Goal: Task Accomplishment & Management: Manage account settings

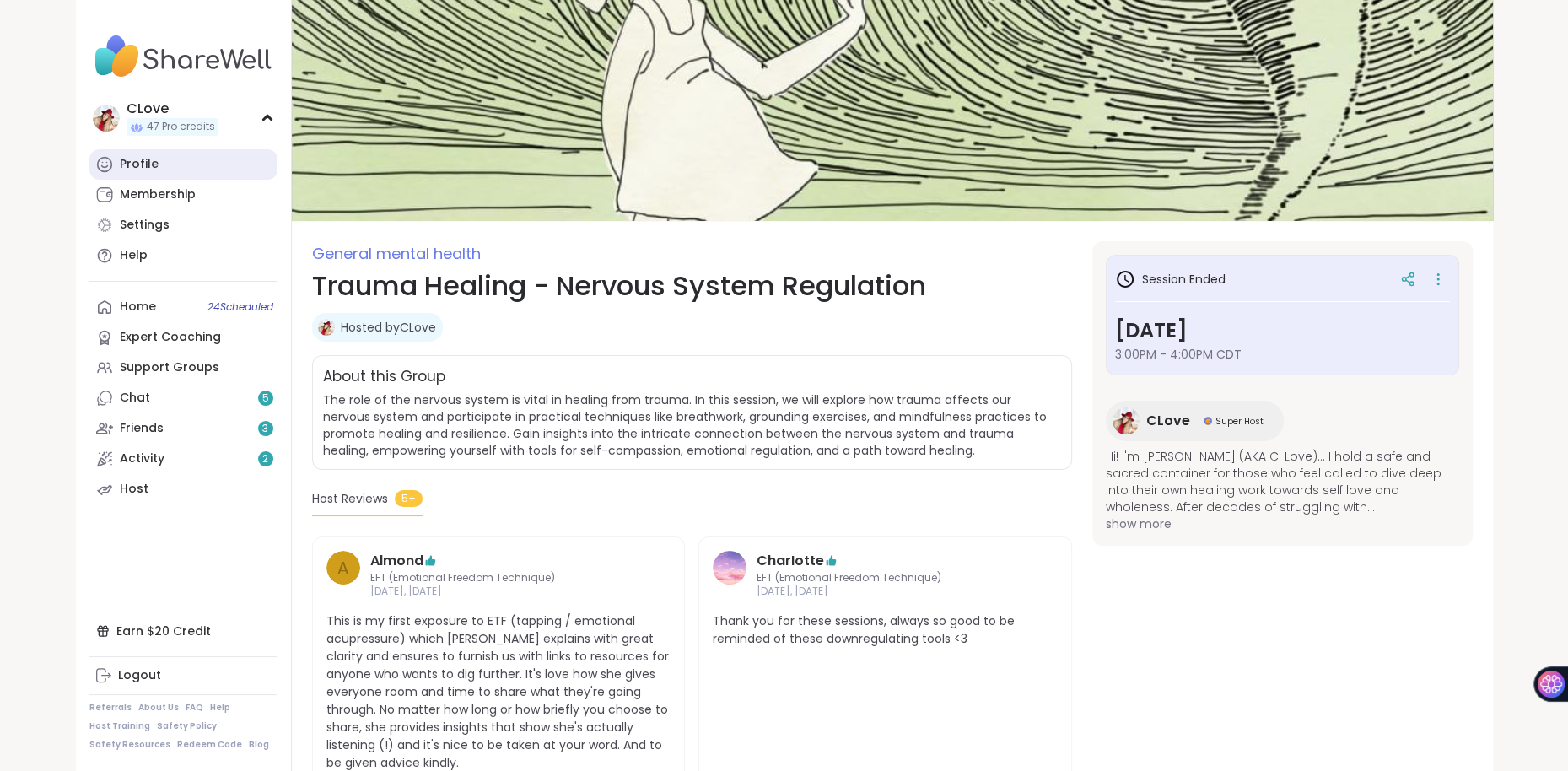
click at [131, 158] on div "Profile" at bounding box center [139, 164] width 39 height 17
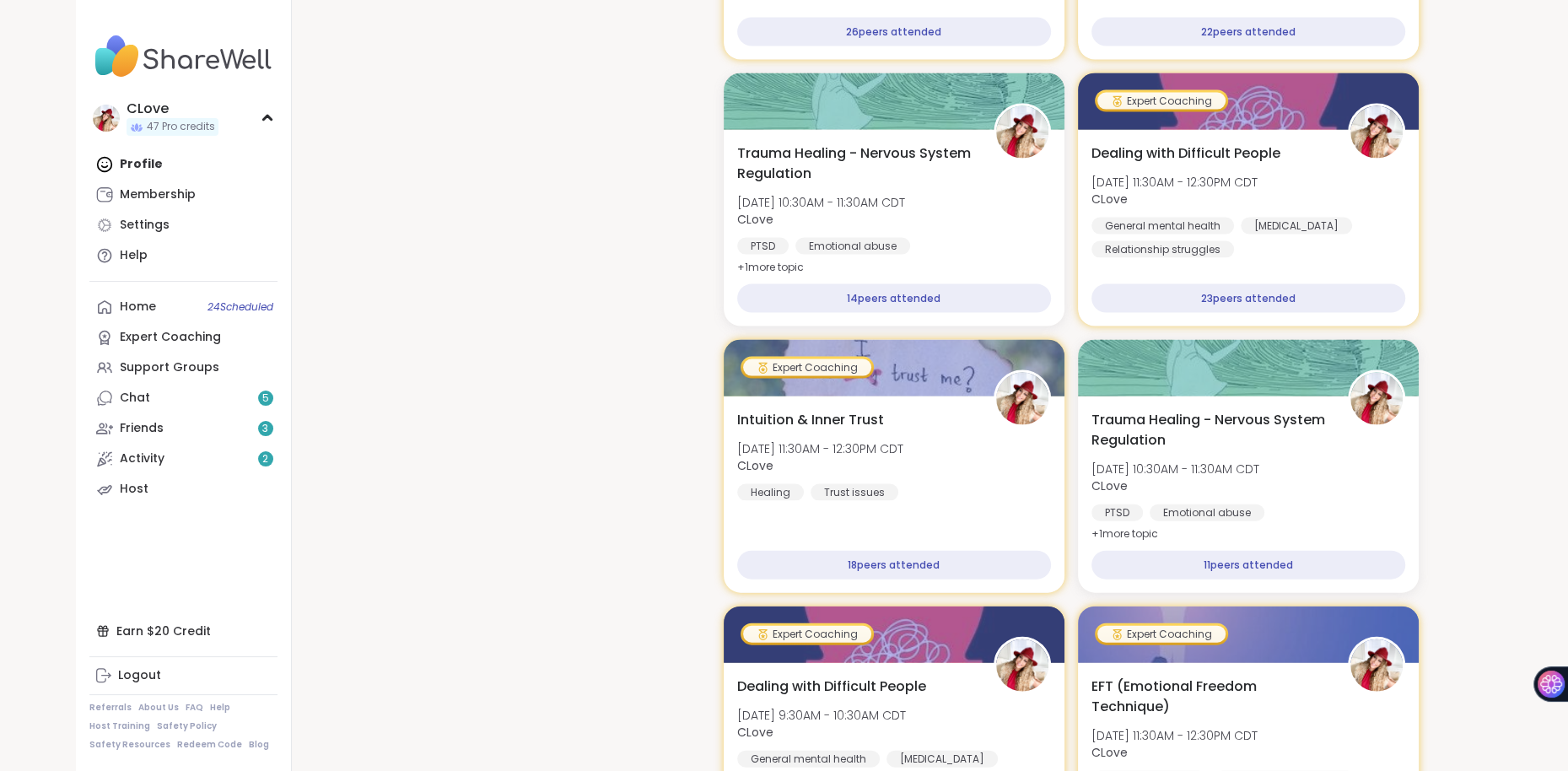
scroll to position [3534, 0]
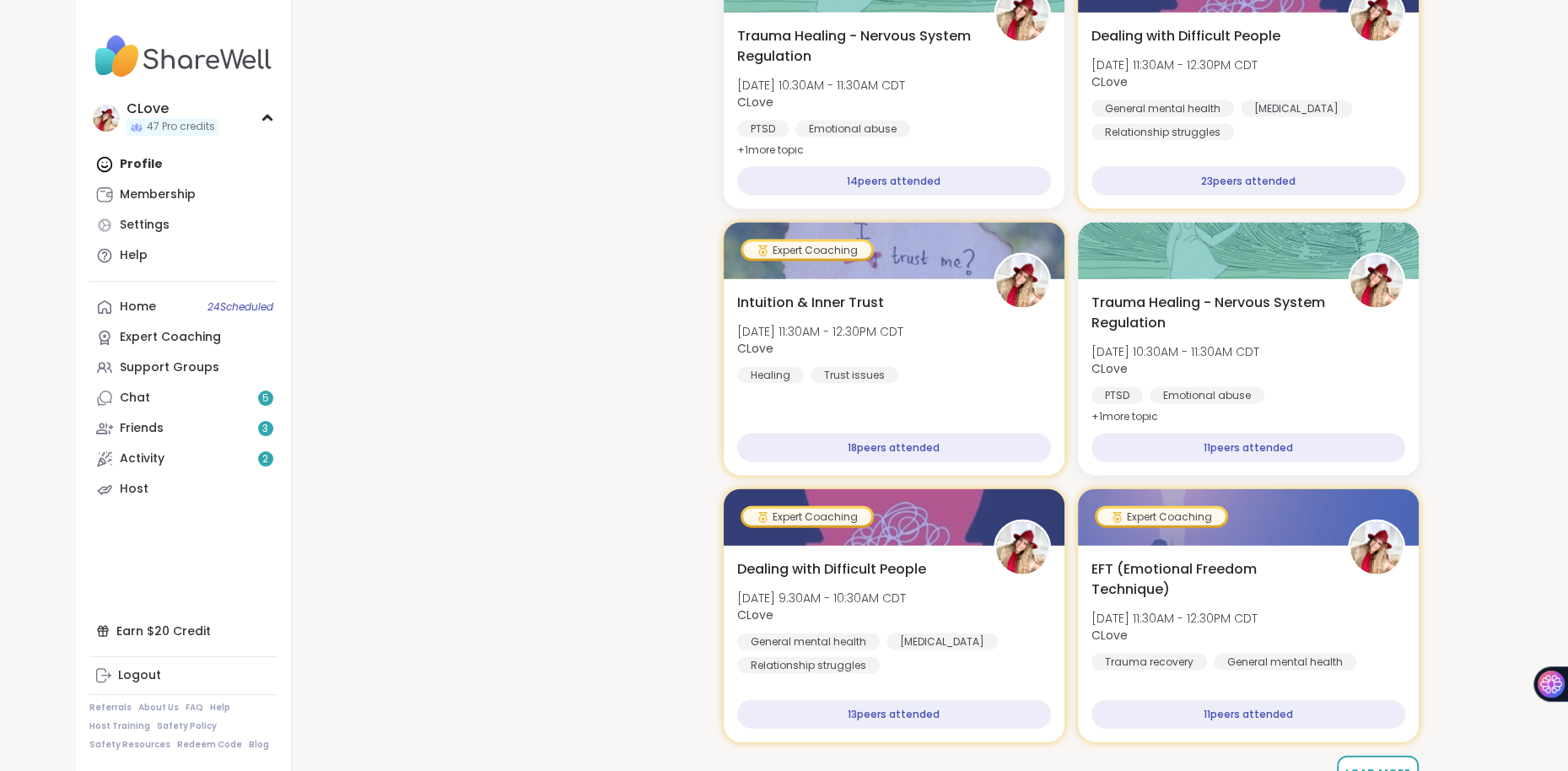
click at [1374, 766] on span "Load More" at bounding box center [1378, 773] width 65 height 14
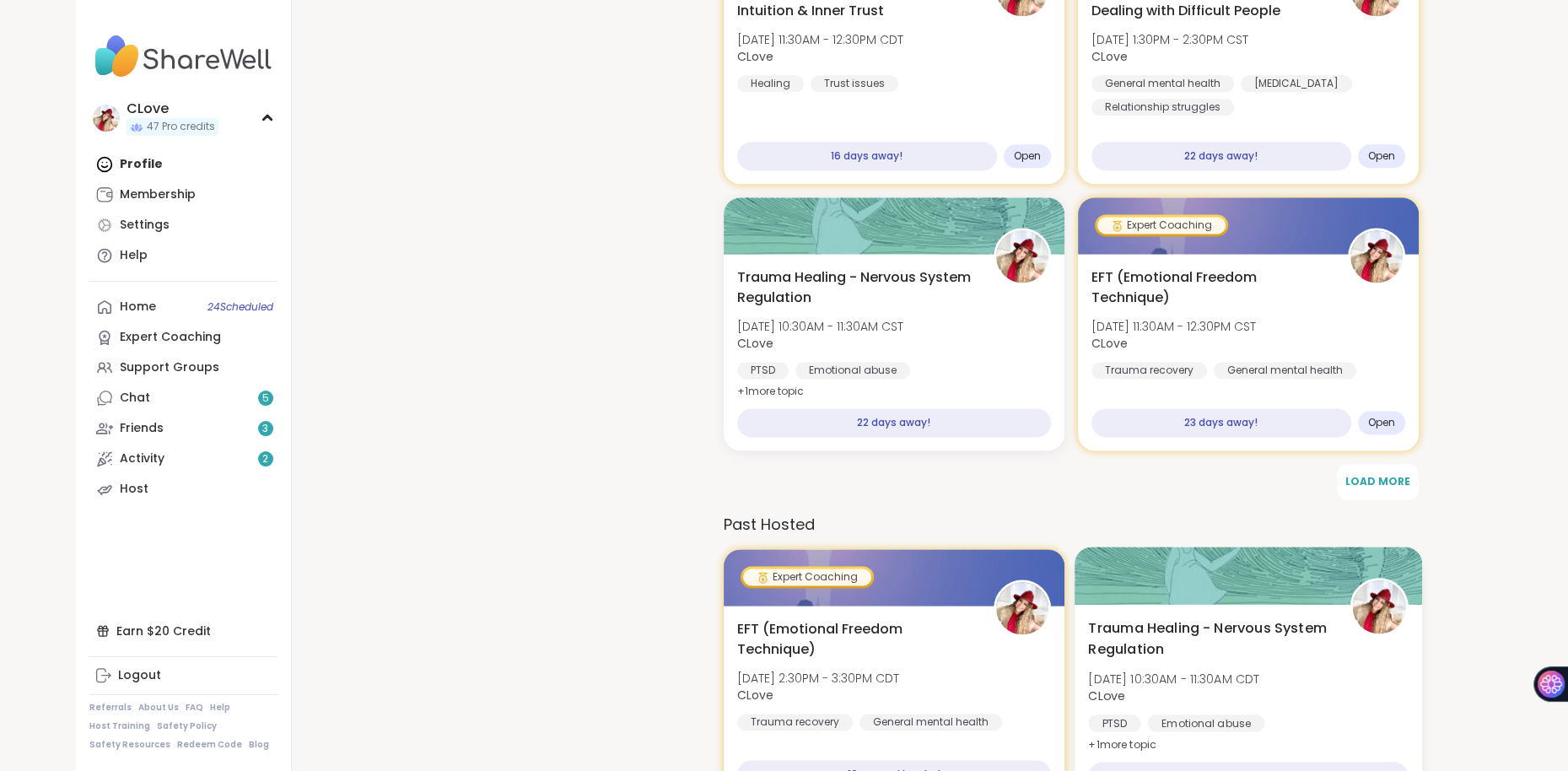
scroll to position [2102, 0]
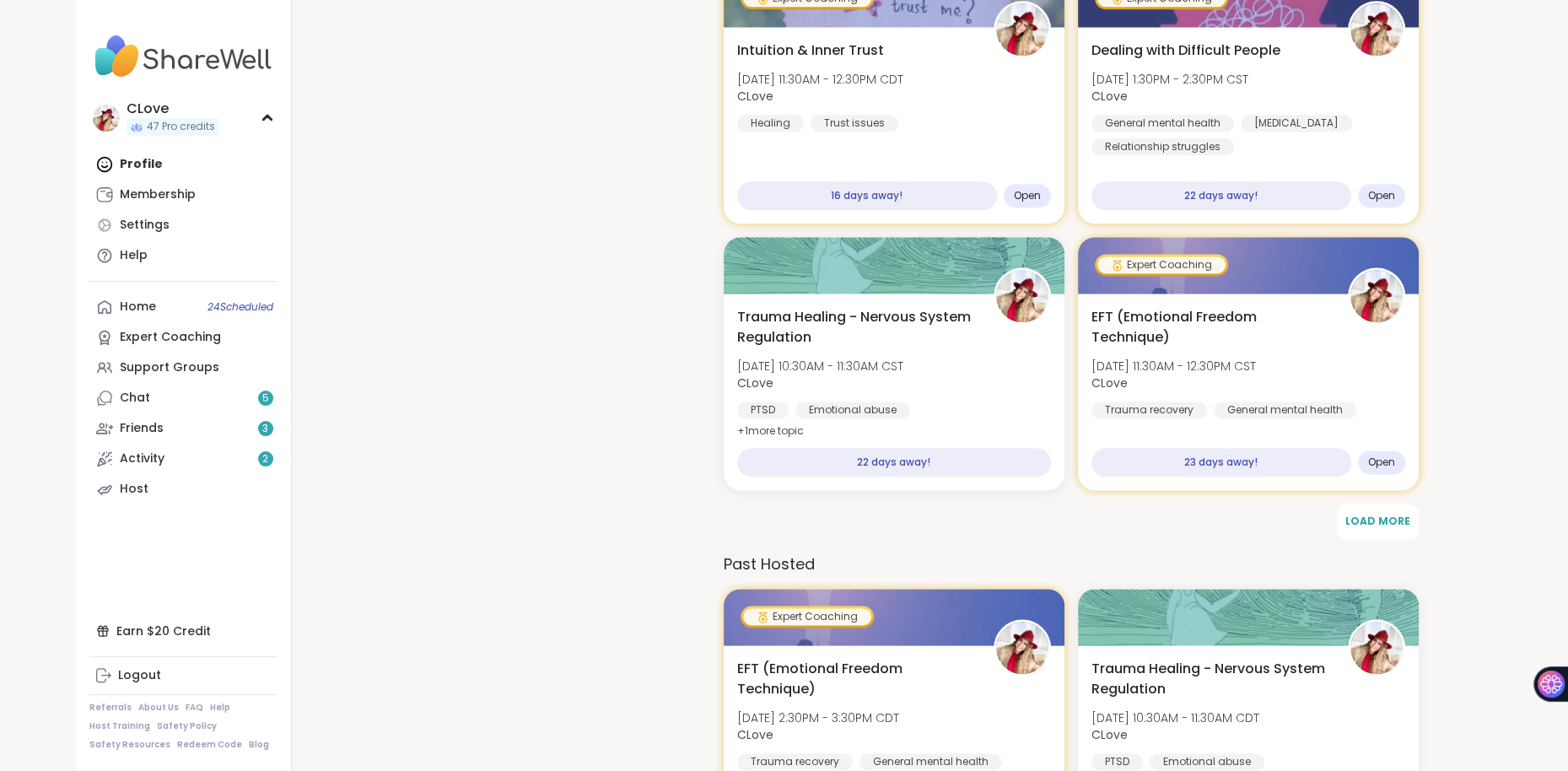
click at [1380, 513] on span "Load More" at bounding box center [1378, 520] width 65 height 14
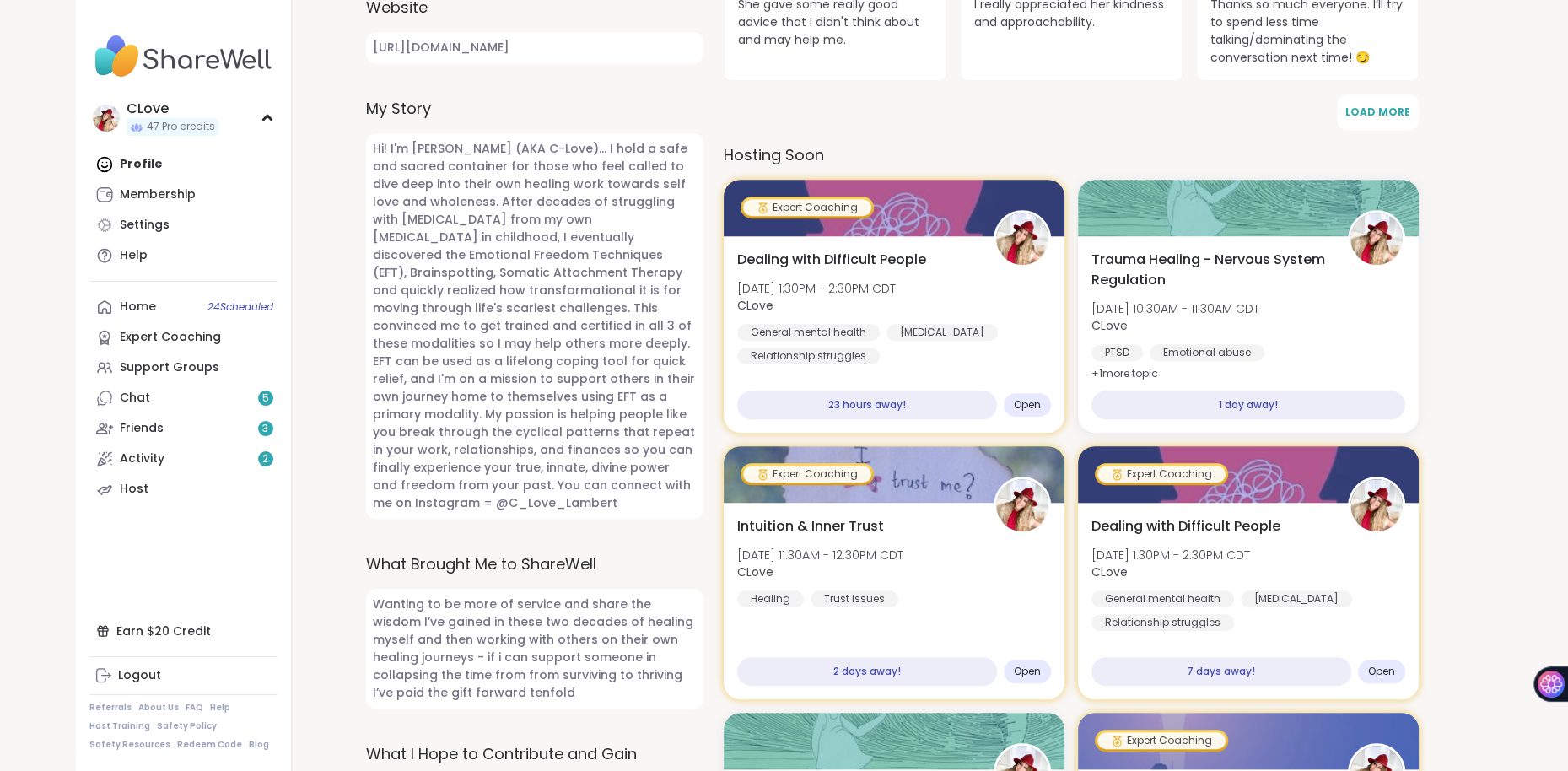
scroll to position [839, 0]
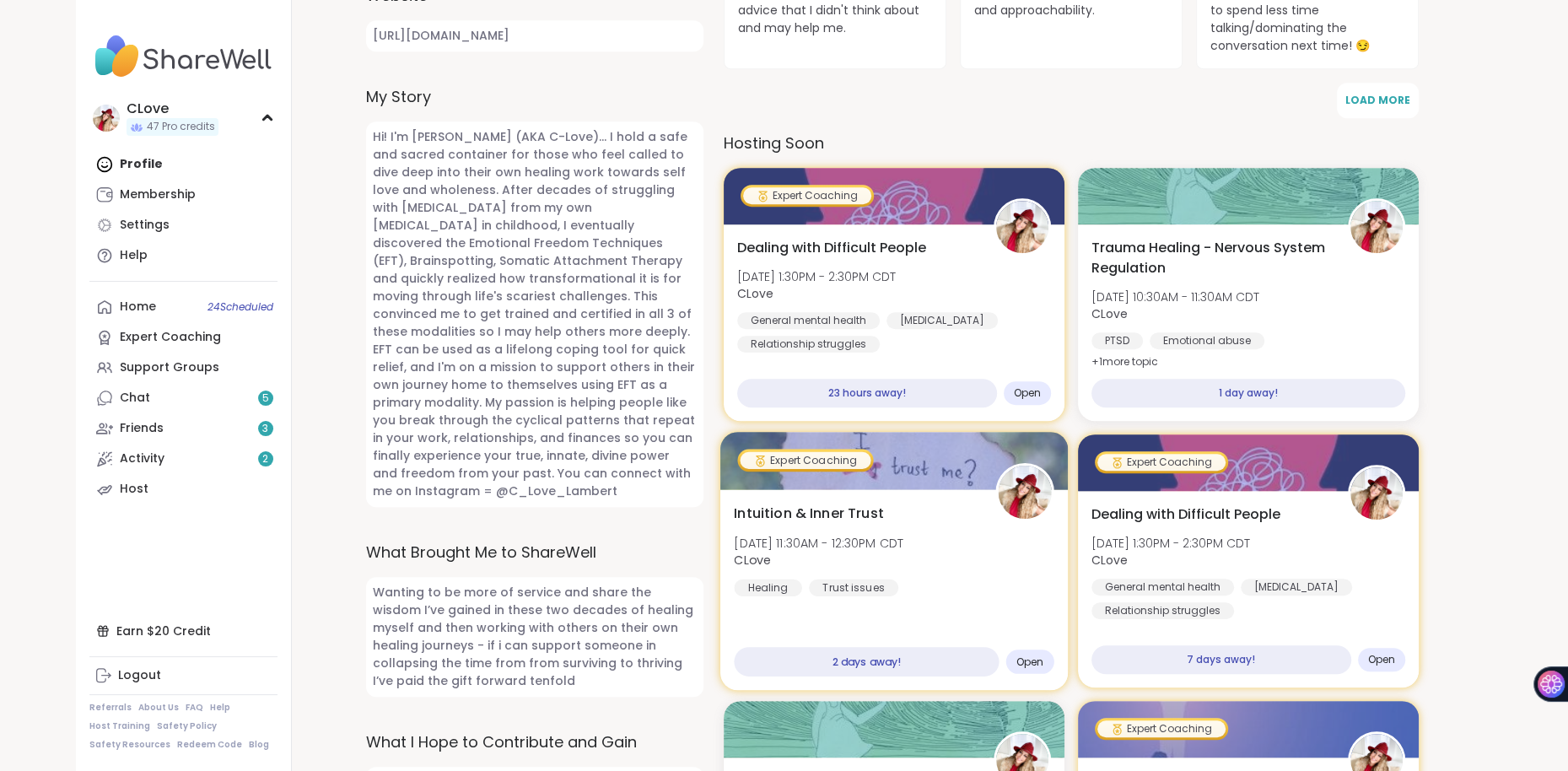
click at [911, 503] on div "Intuition & Inner Trust Wed, Oct 15 | 11:30AM - 12:30PM CDT CLove Healing Trust…" at bounding box center [893, 549] width 320 height 92
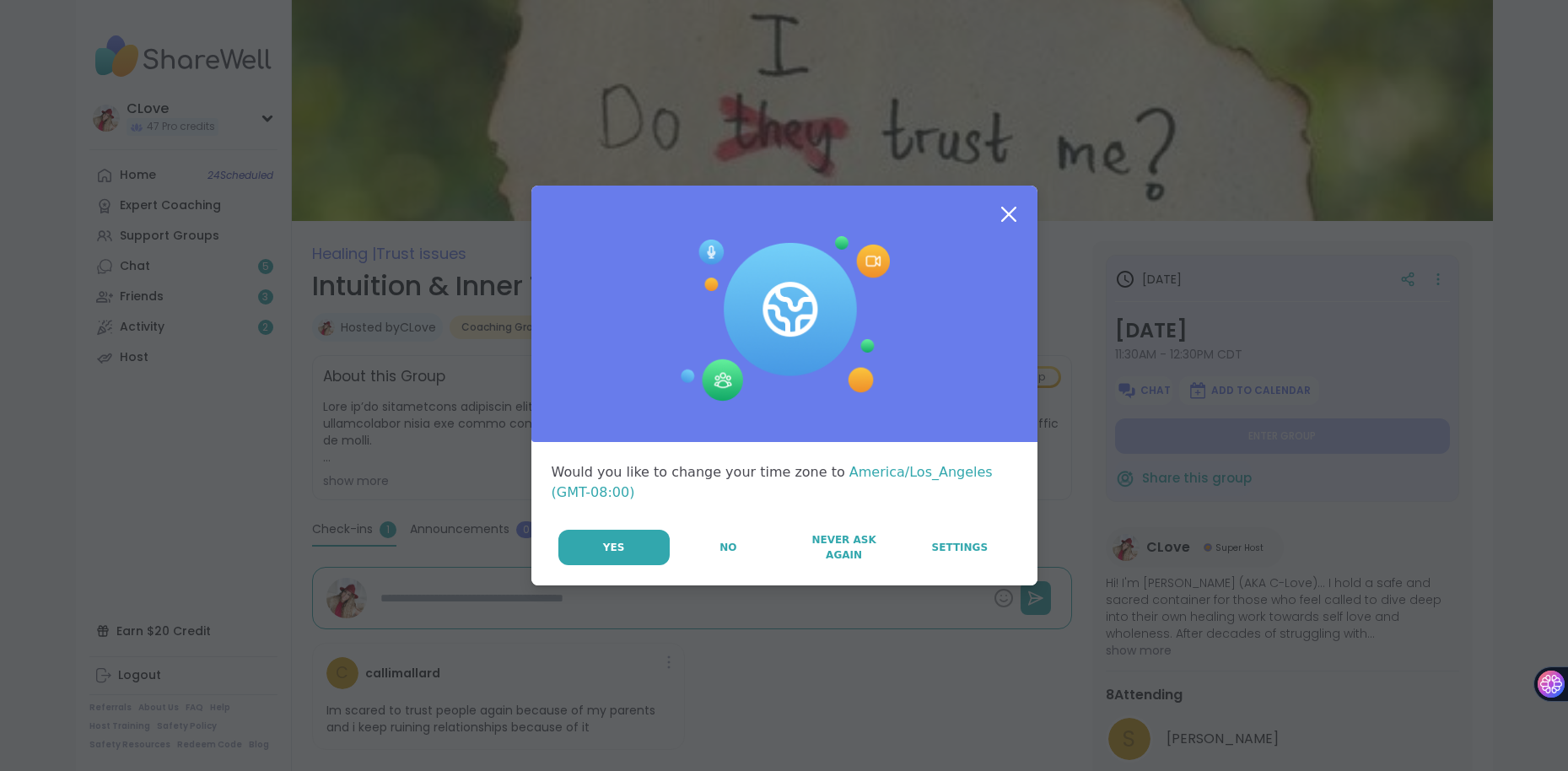
click at [1007, 211] on icon at bounding box center [1009, 214] width 30 height 30
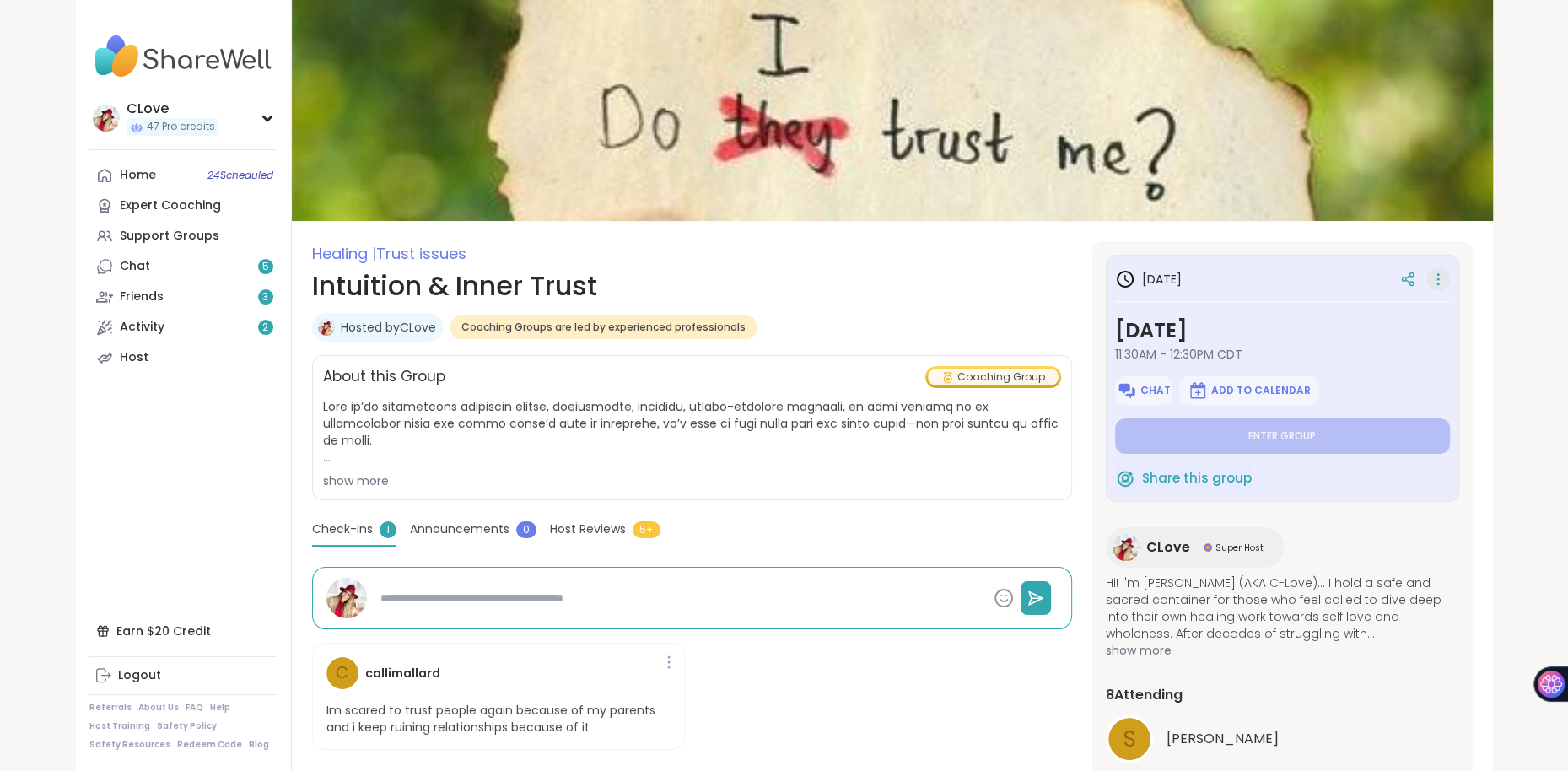
click at [1434, 276] on icon at bounding box center [1438, 279] width 17 height 24
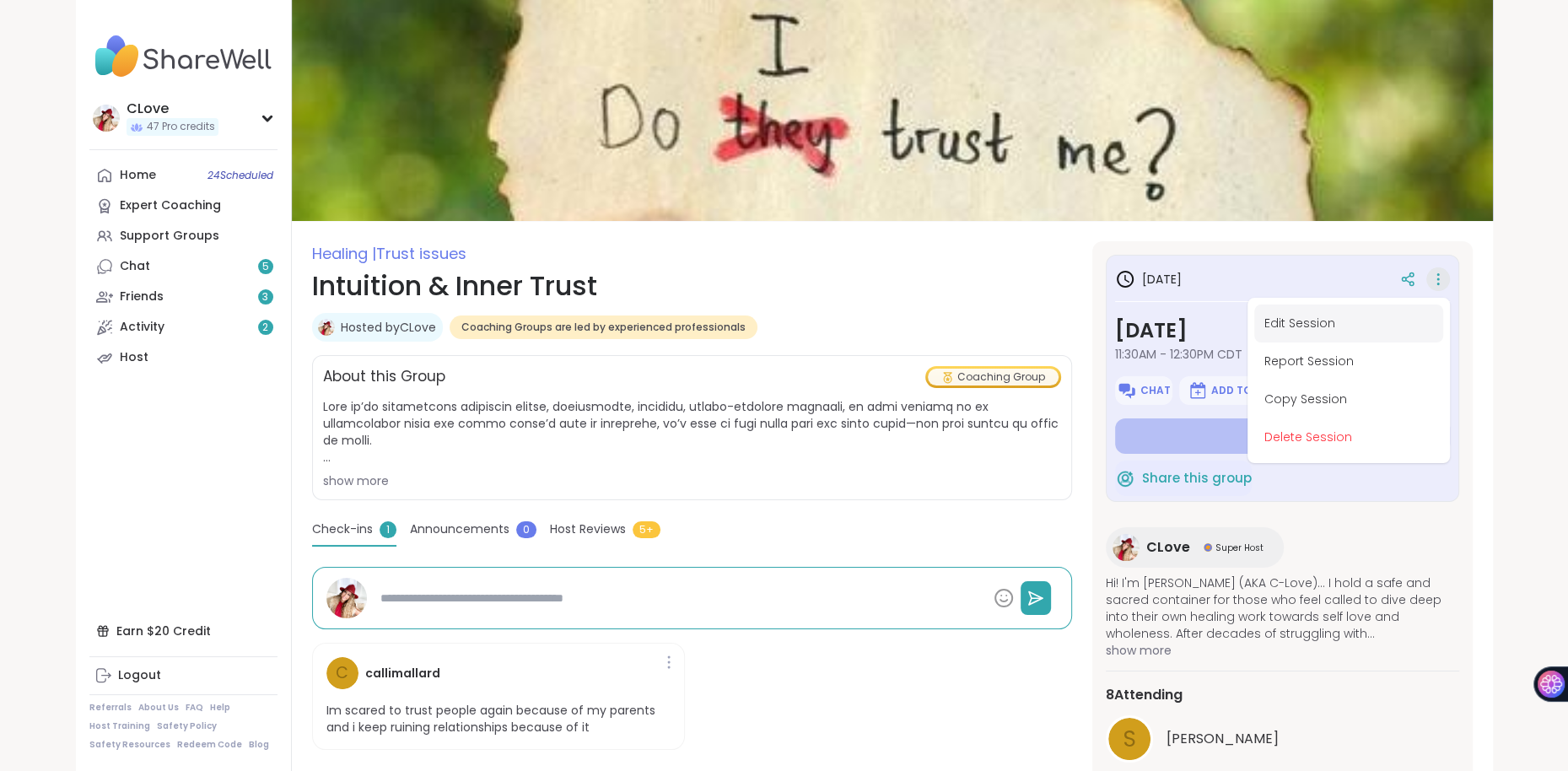
click at [1323, 313] on button "Edit Session" at bounding box center [1349, 323] width 189 height 38
type textarea "*"
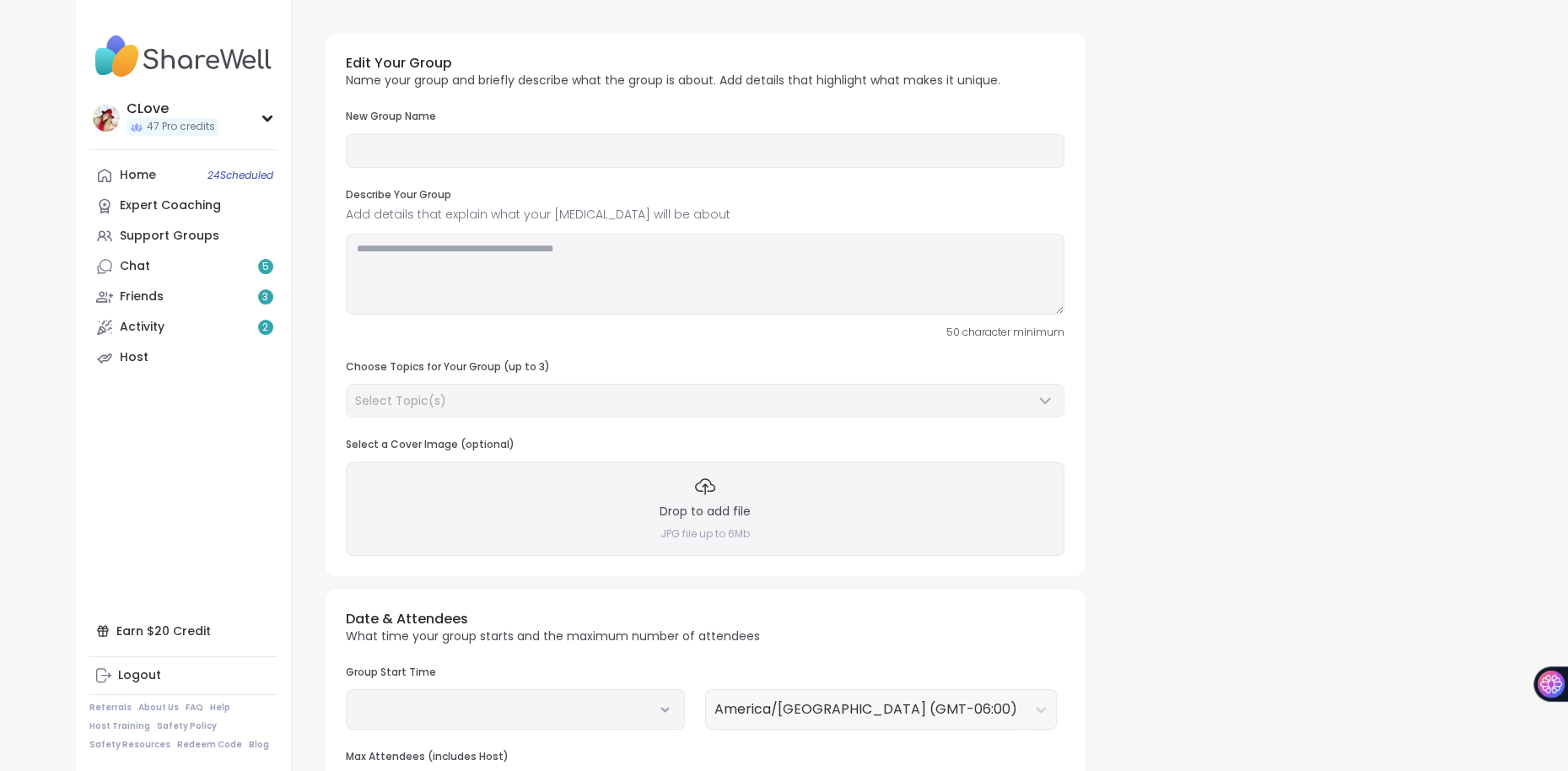
type input "**********"
type textarea "**********"
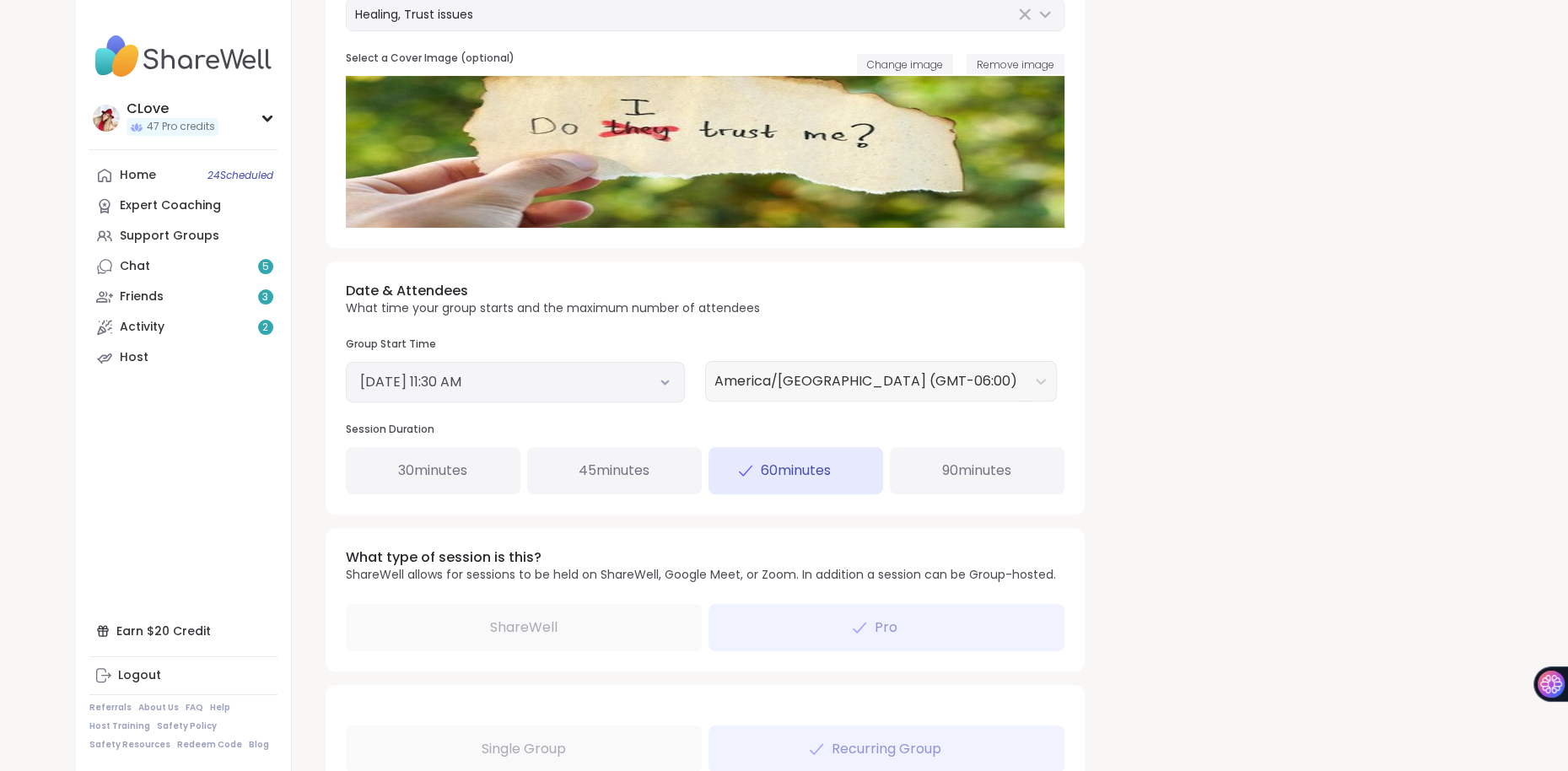
scroll to position [389, 0]
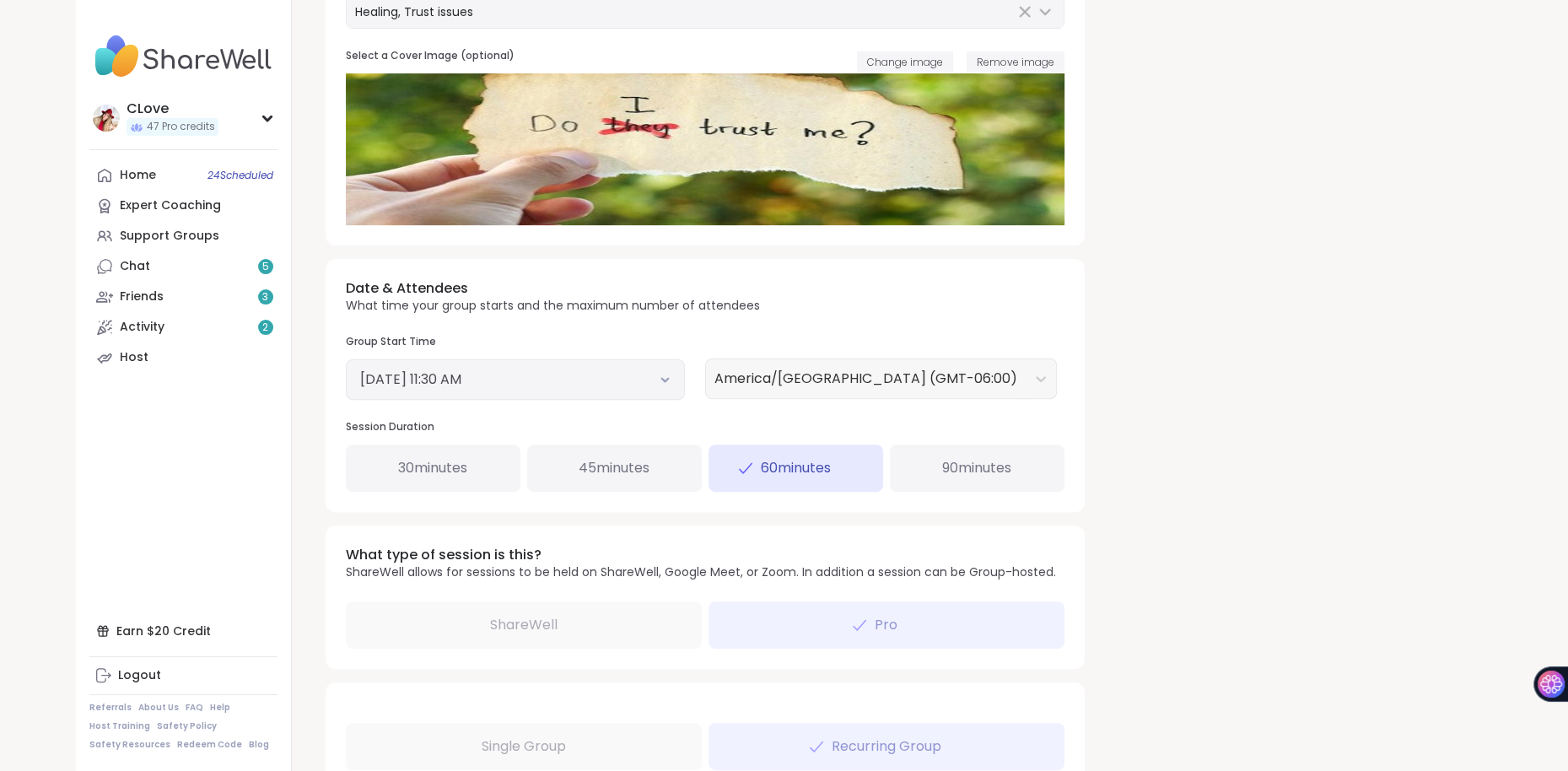
click at [663, 376] on icon at bounding box center [665, 379] width 11 height 7
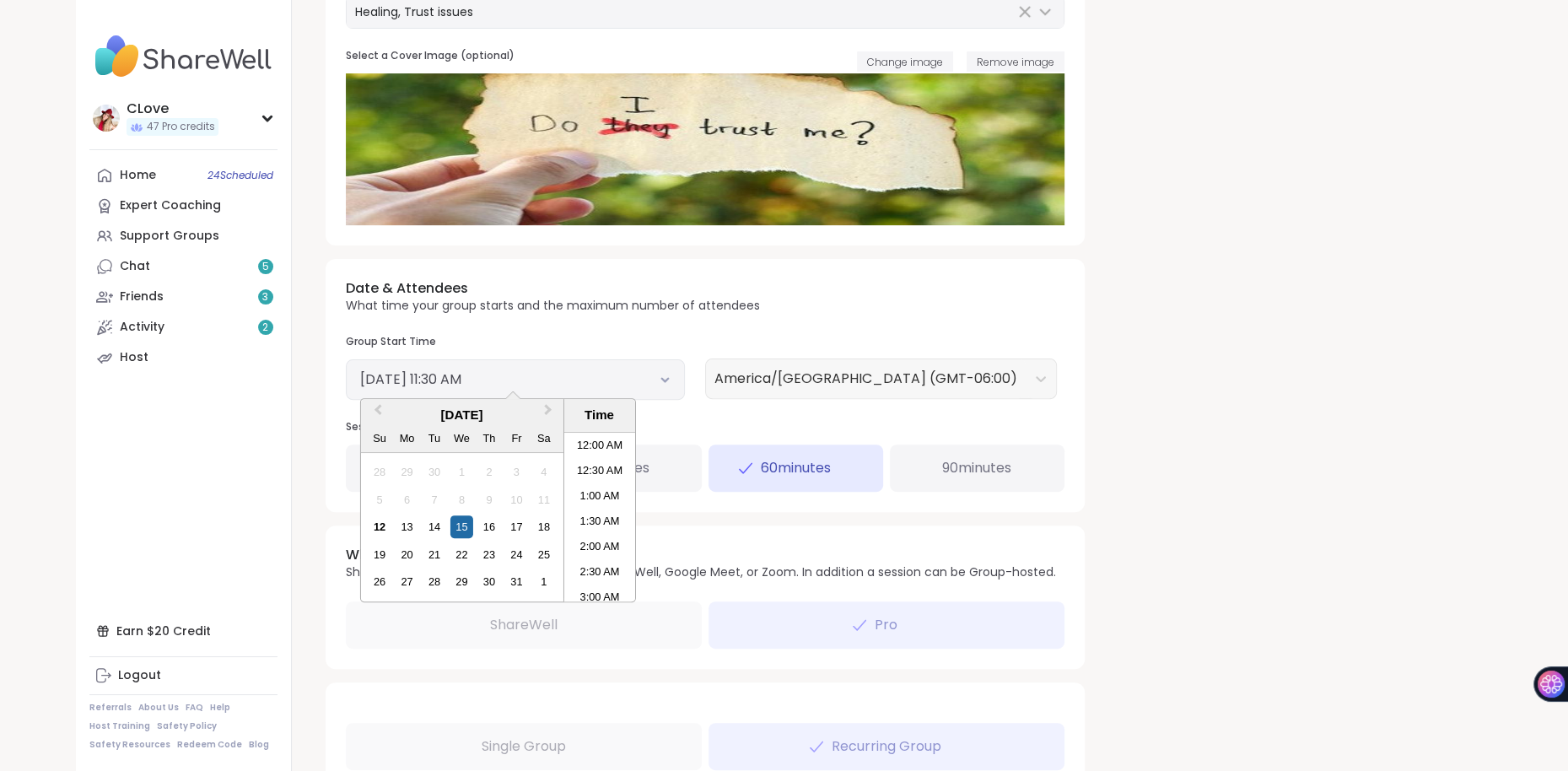
scroll to position [510, 0]
click at [601, 488] on li "11:00 AM" at bounding box center [599, 491] width 71 height 26
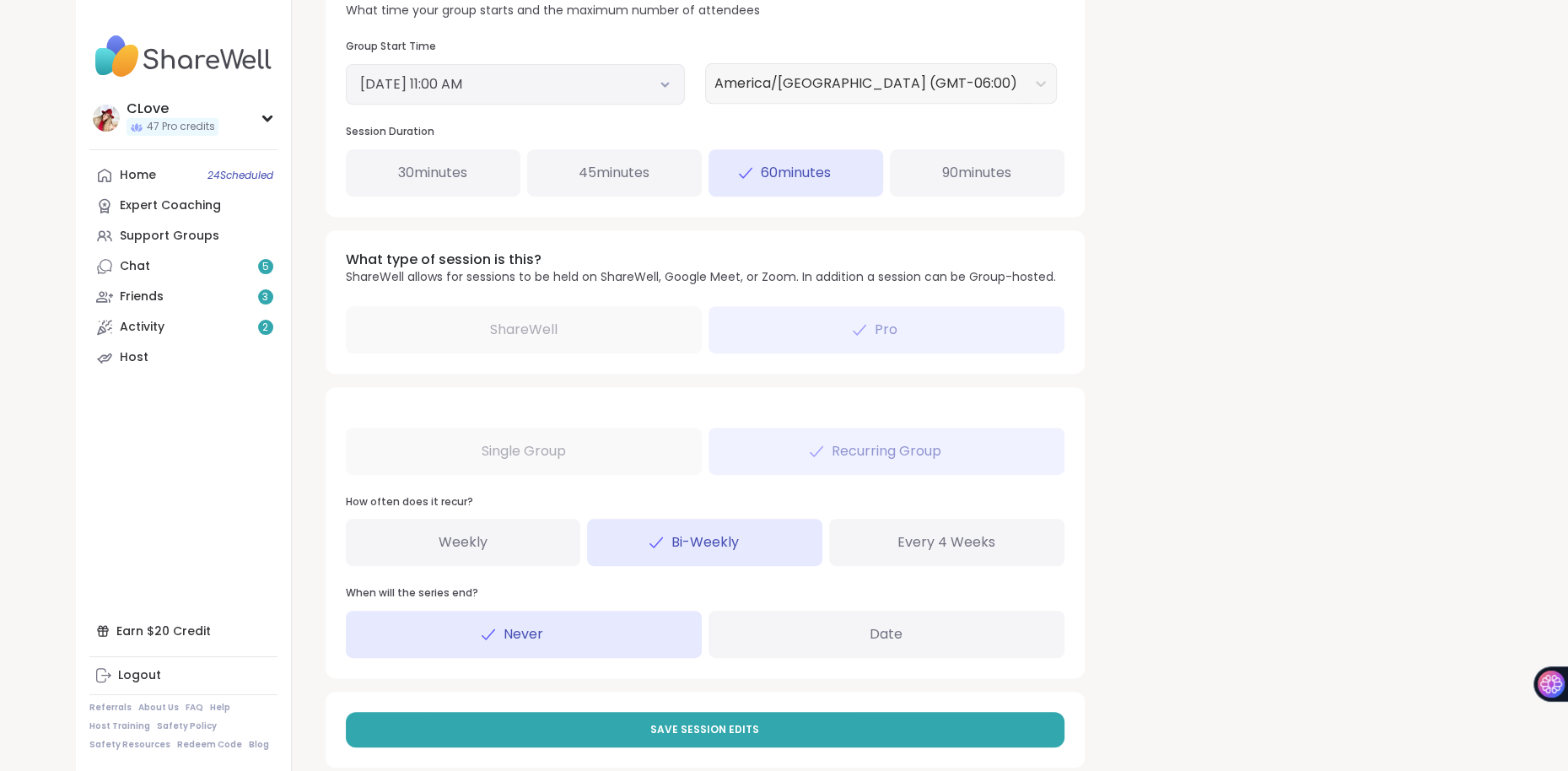
scroll to position [710, 0]
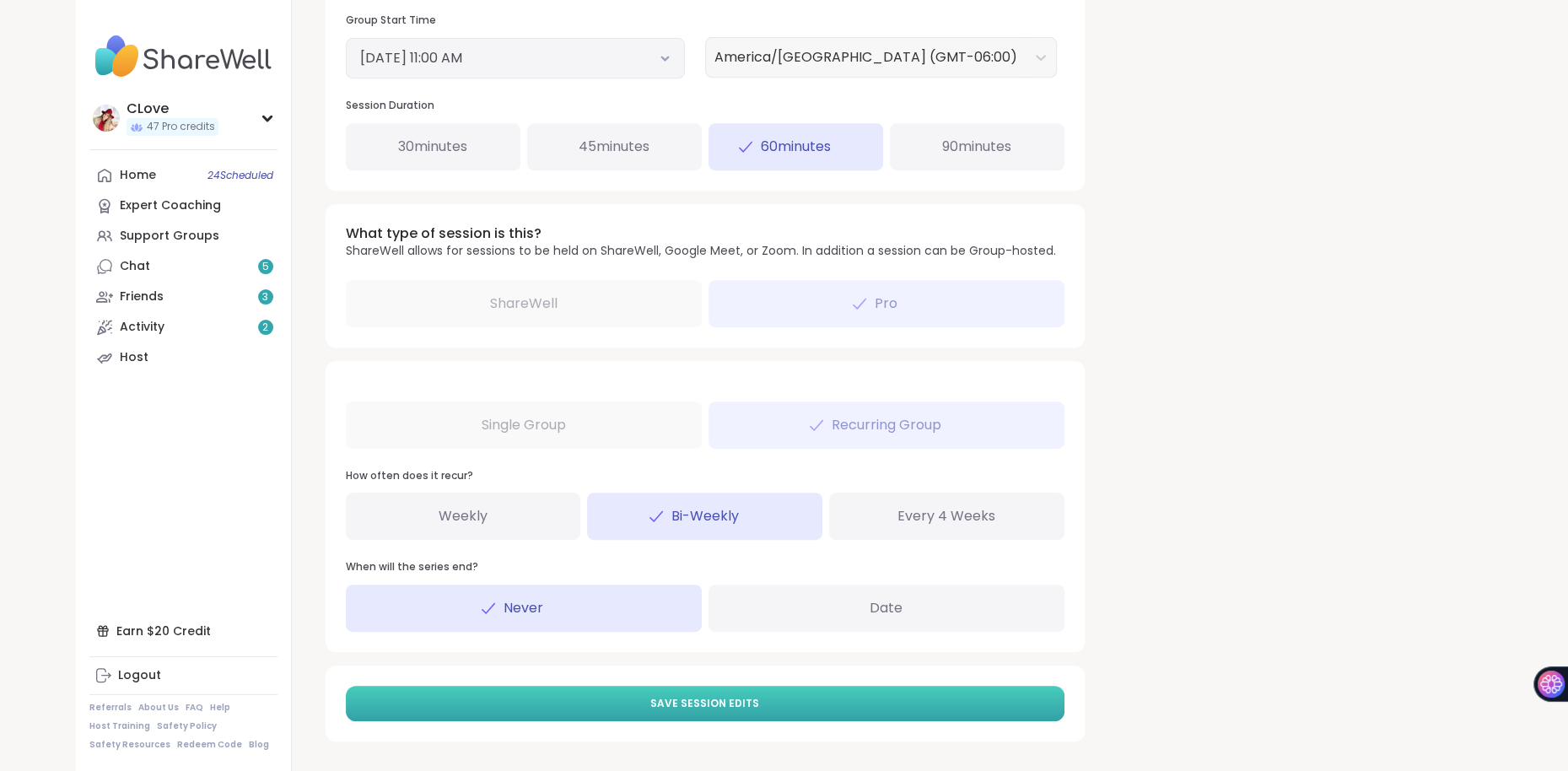
click at [607, 715] on button "Save Session Edits" at bounding box center [705, 703] width 718 height 35
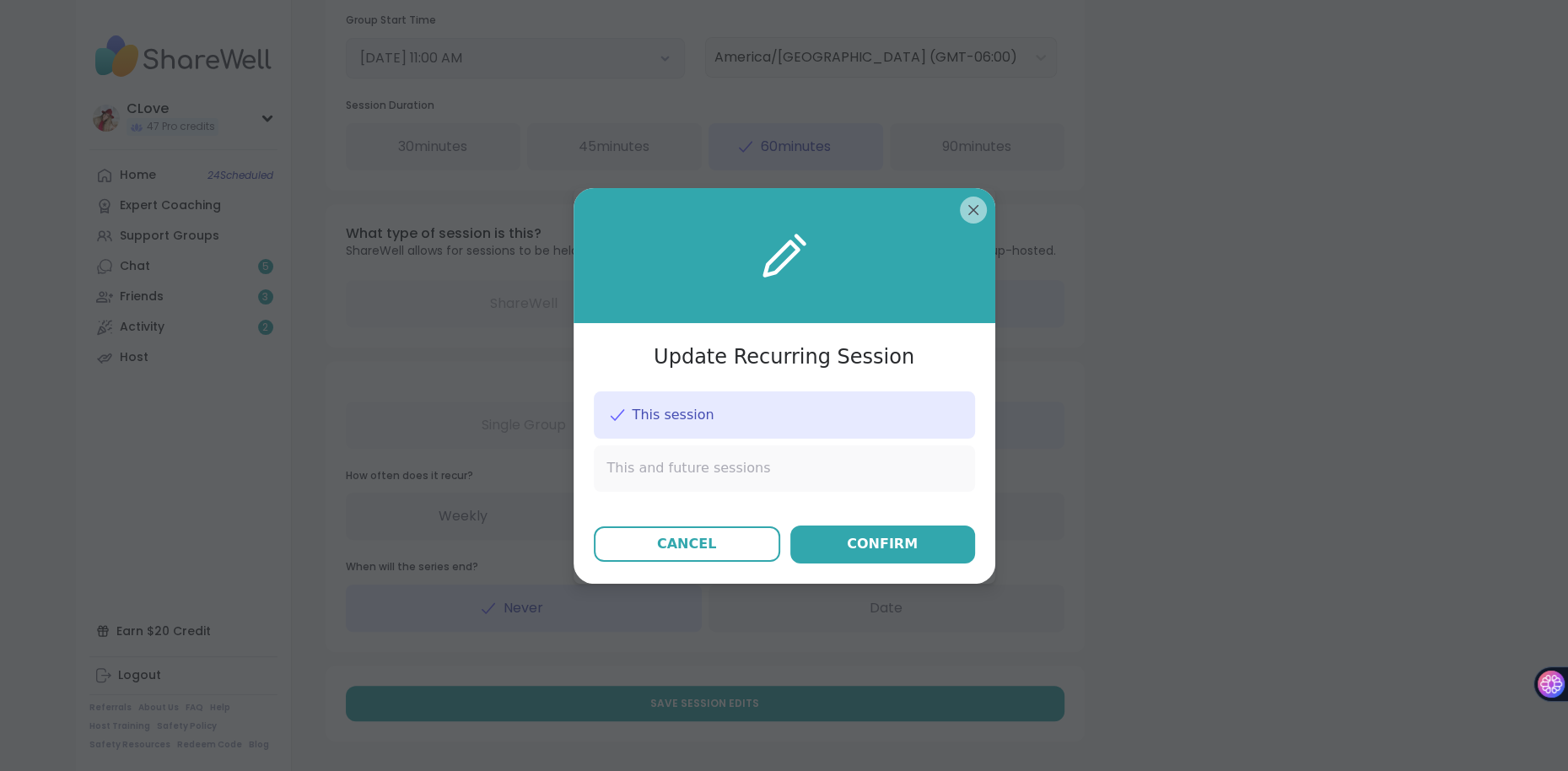
click at [686, 467] on span "This and future sessions" at bounding box center [689, 467] width 164 height 18
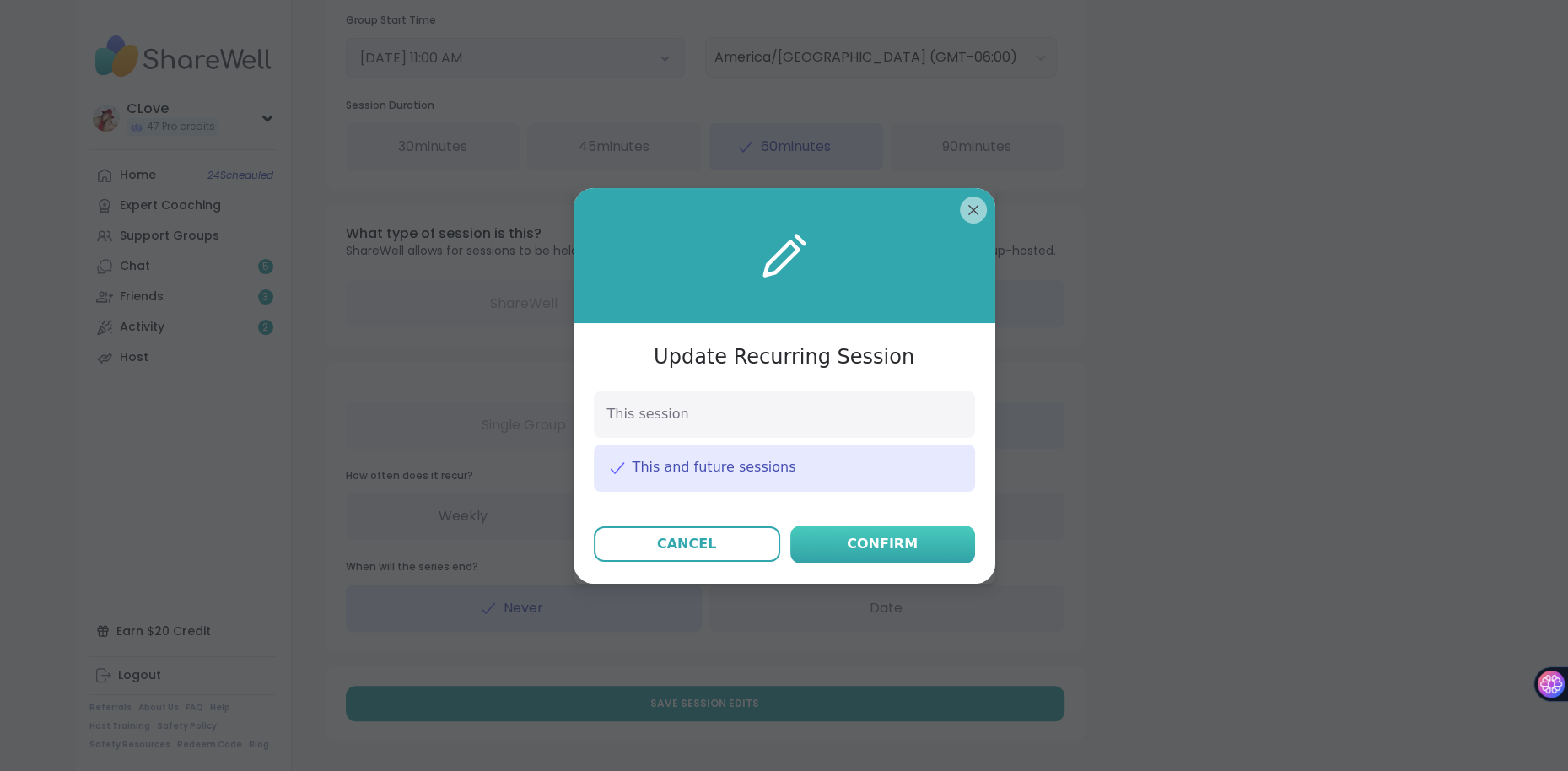
click at [892, 547] on div "Confirm" at bounding box center [882, 543] width 70 height 20
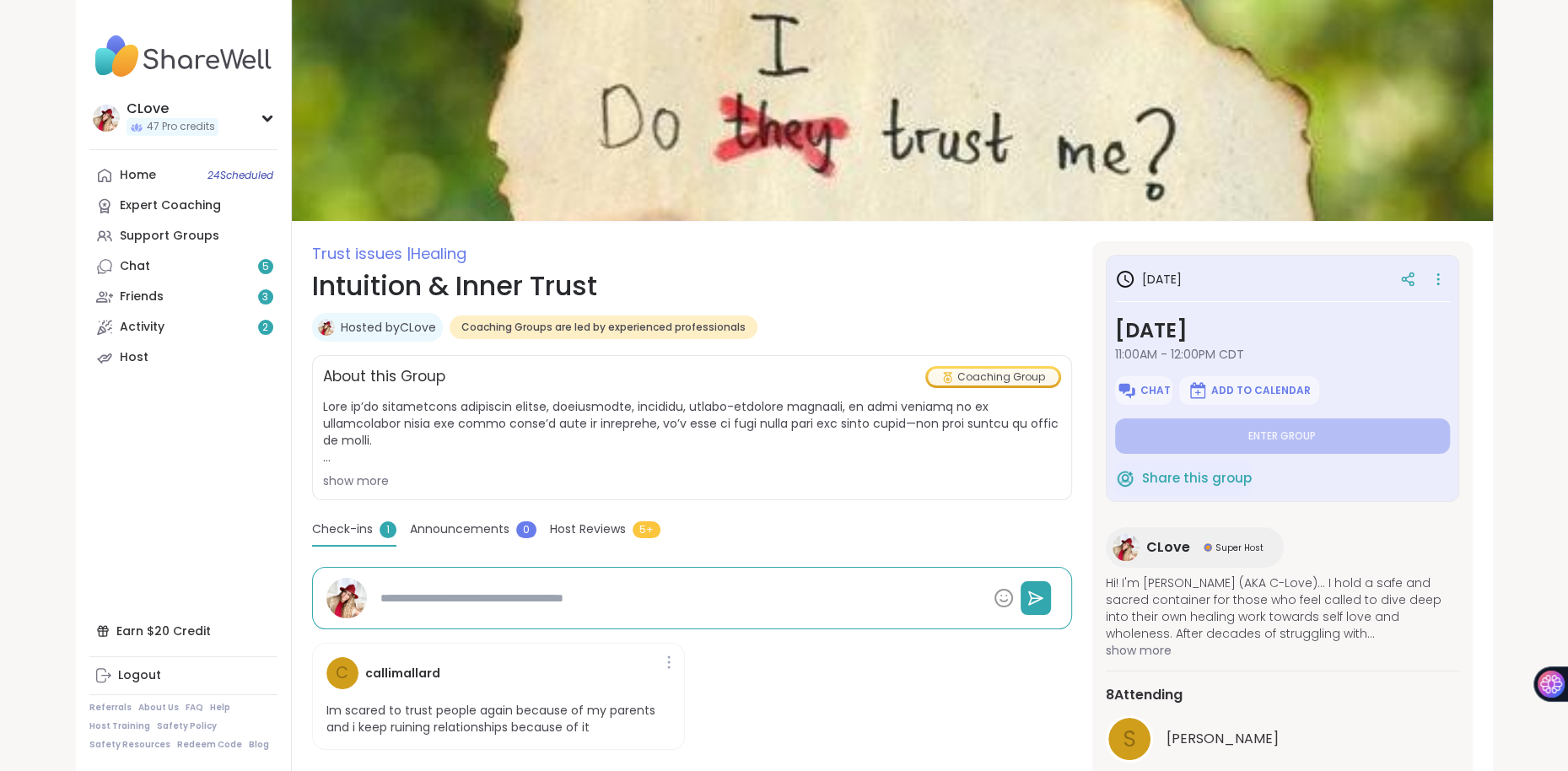
type textarea "*"
